Goal: Task Accomplishment & Management: Manage account settings

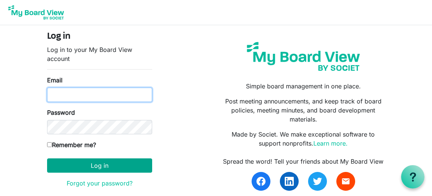
type input "wjoseph@porticocanada.ca"
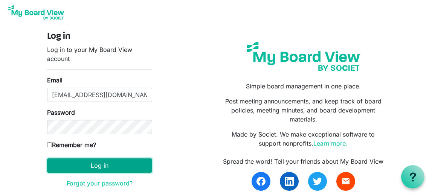
click at [102, 166] on button "Log in" at bounding box center [99, 166] width 105 height 14
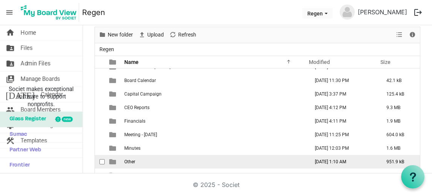
scroll to position [43, 0]
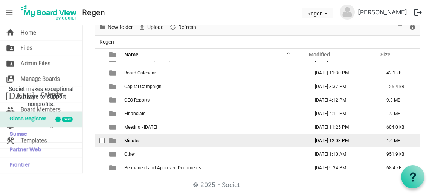
click at [112, 143] on span "is template cell column header type" at bounding box center [112, 140] width 7 height 7
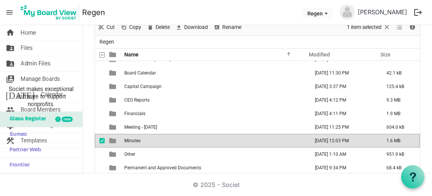
click at [131, 141] on span "Minutes" at bounding box center [132, 140] width 16 height 5
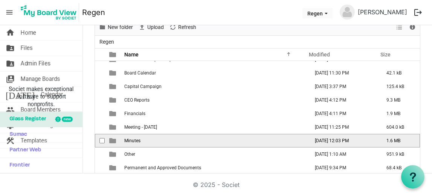
click at [131, 141] on span "Minutes" at bounding box center [132, 140] width 16 height 5
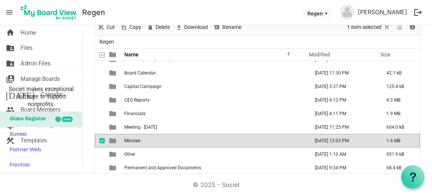
click at [131, 141] on span "Minutes" at bounding box center [132, 140] width 16 height 5
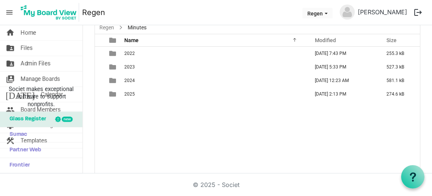
scroll to position [0, 0]
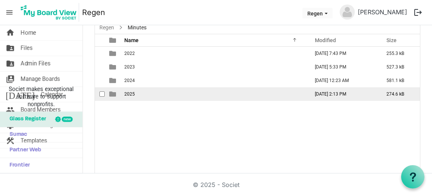
click at [129, 95] on span "2025" at bounding box center [129, 94] width 11 height 5
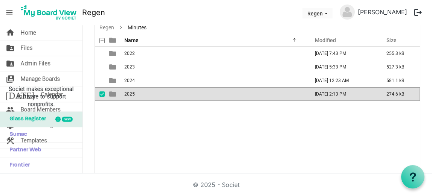
click at [129, 95] on span "2025" at bounding box center [129, 94] width 11 height 5
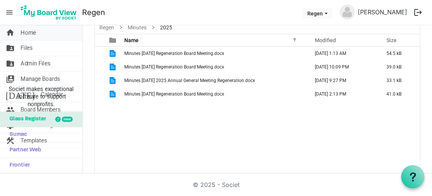
click at [24, 31] on span "Home" at bounding box center [28, 32] width 15 height 15
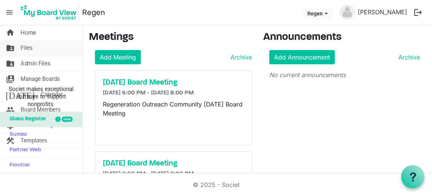
click at [28, 47] on span "Files" at bounding box center [27, 48] width 12 height 15
